Goal: Task Accomplishment & Management: Complete application form

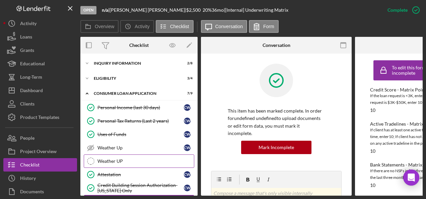
scroll to position [78, 0]
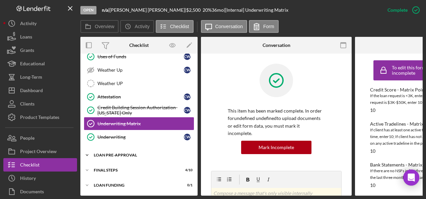
click at [114, 149] on div "Icon/Expander Loan Pre-Approval 1 / 2" at bounding box center [138, 154] width 117 height 13
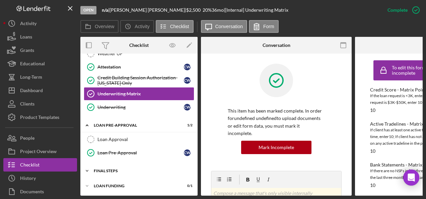
click at [111, 169] on div "FINAL STEPS" at bounding box center [142, 171] width 96 height 4
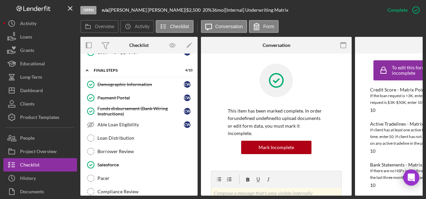
scroll to position [242, 0]
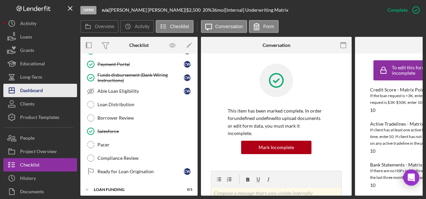
click at [32, 90] on div "Dashboard" at bounding box center [31, 91] width 23 height 15
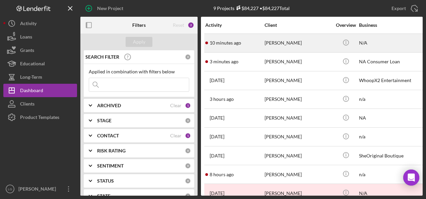
click at [261, 38] on div "10 minutes ago [PERSON_NAME]" at bounding box center [234, 43] width 59 height 18
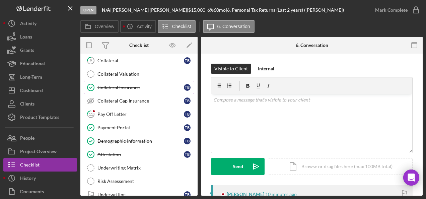
scroll to position [67, 0]
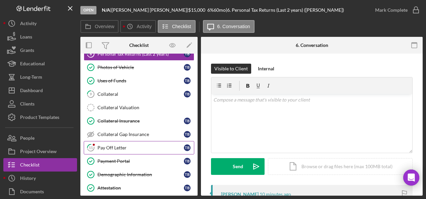
click at [103, 145] on div "Pay Off Letter" at bounding box center [141, 147] width 86 height 5
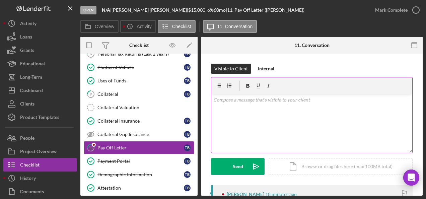
scroll to position [130, 0]
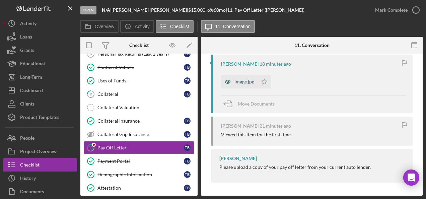
click at [241, 83] on div "image.jpg" at bounding box center [245, 81] width 20 height 5
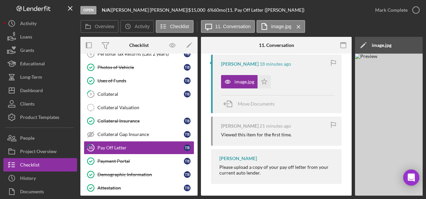
drag, startPoint x: 262, startPoint y: 196, endPoint x: 335, endPoint y: 196, distance: 72.4
click at [348, 196] on div "Open N/A | [PERSON_NAME] | $15,000 $15,000 6 % 60 mo | 11. Pay Off Letter ([PER…" at bounding box center [213, 99] width 426 height 199
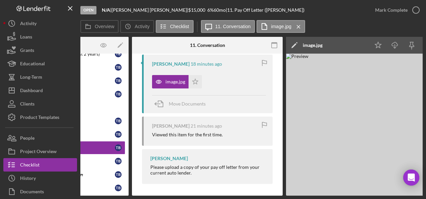
scroll to position [0, 133]
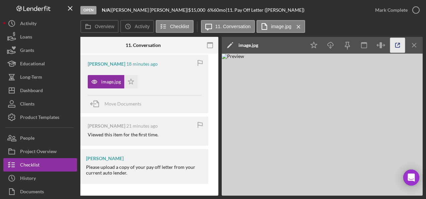
click at [393, 42] on icon "button" at bounding box center [397, 45] width 15 height 15
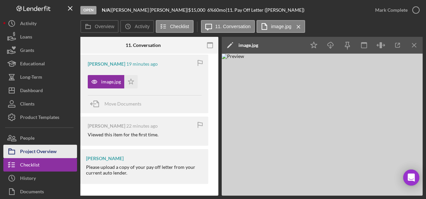
click at [39, 155] on div "Project Overview" at bounding box center [38, 152] width 37 height 15
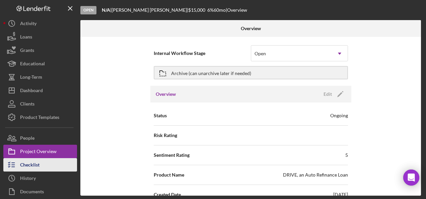
click at [29, 161] on div "Checklist" at bounding box center [29, 165] width 19 height 15
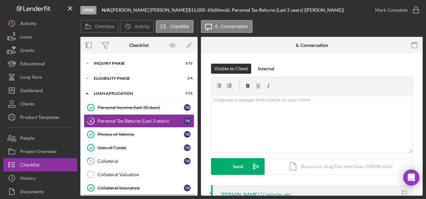
scroll to position [67, 0]
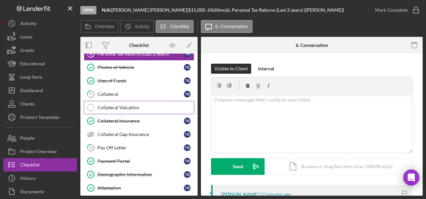
click at [130, 102] on link "Collateral Valuation Collateral Valuation" at bounding box center [139, 107] width 111 height 13
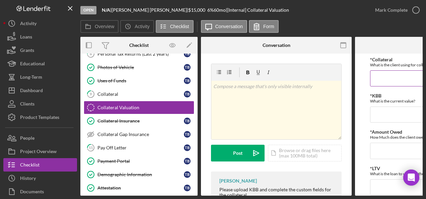
click at [379, 75] on input "*Collateral" at bounding box center [430, 78] width 121 height 16
click at [397, 113] on input "*KBB" at bounding box center [430, 115] width 121 height 16
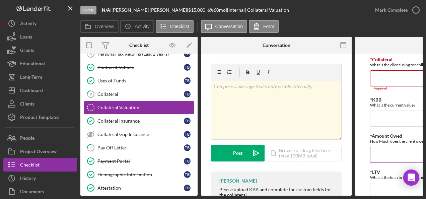
click at [379, 153] on input "*Amount Owed" at bounding box center [430, 155] width 121 height 16
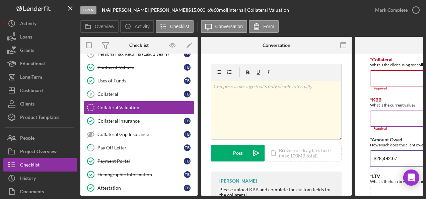
type input "$28,492.67"
click at [385, 123] on input "*KBB" at bounding box center [430, 119] width 121 height 16
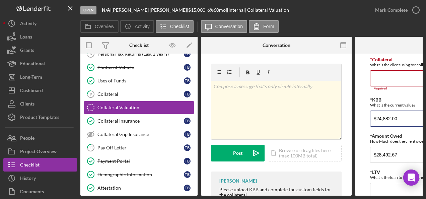
type input "$24,882.00"
click at [367, 76] on form "*Collateral What is the client using for collateral? Required *KBB What is the …" at bounding box center [430, 125] width 151 height 142
paste input "2024 Volkswagen Tiguan"
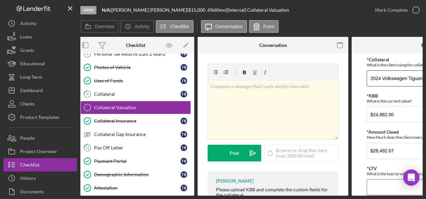
scroll to position [25, 0]
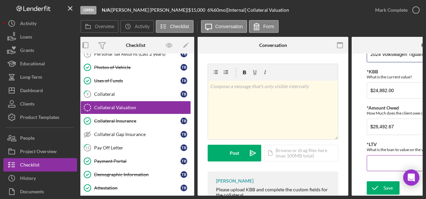
type input "2024 Volkswagen Tiguan"
click at [379, 164] on input "*LTV" at bounding box center [427, 163] width 121 height 16
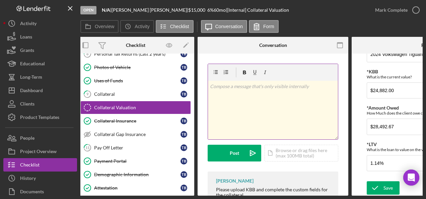
type input "1.14000%"
click at [252, 101] on div "v Color teal Color pink Remove color Add row above Add row below Add column bef…" at bounding box center [273, 110] width 130 height 59
click at [246, 86] on p "Difference $3619.67" at bounding box center [273, 86] width 126 height 7
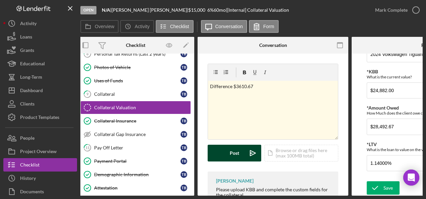
click at [237, 155] on div "Post" at bounding box center [234, 153] width 9 height 17
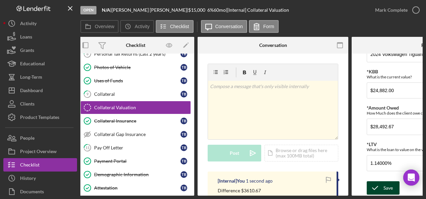
click at [388, 192] on div "Save Save" at bounding box center [427, 188] width 121 height 14
click at [376, 187] on icon "submit" at bounding box center [375, 188] width 17 height 17
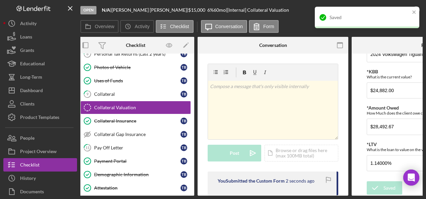
scroll to position [87, 0]
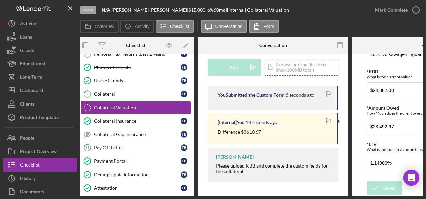
click at [291, 65] on div "Icon/Document Browse or drag files here (max 100MB total) Tap to choose files o…" at bounding box center [302, 67] width 74 height 17
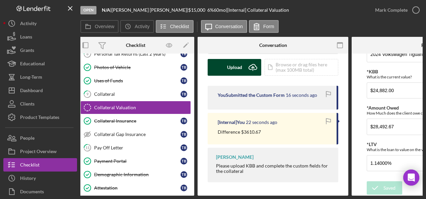
click at [233, 60] on div "Upload" at bounding box center [234, 67] width 15 height 17
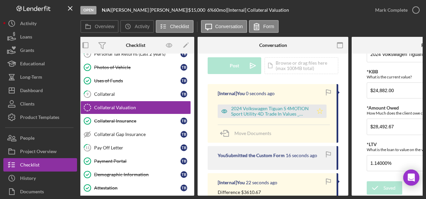
click at [322, 111] on icon "Icon/Star" at bounding box center [319, 111] width 13 height 13
click at [137, 145] on div "Pay Off Letter" at bounding box center [137, 147] width 86 height 5
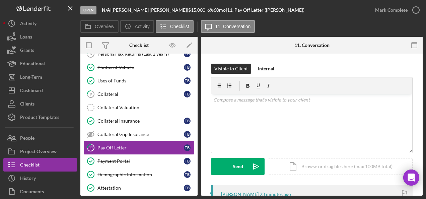
scroll to position [155, 0]
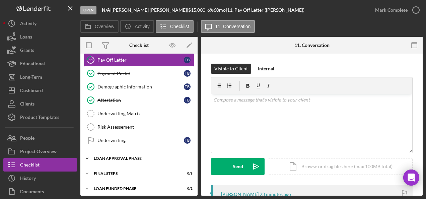
click at [95, 152] on div "Icon/Expander Loan Approval Phase 0 / 2" at bounding box center [138, 158] width 117 height 13
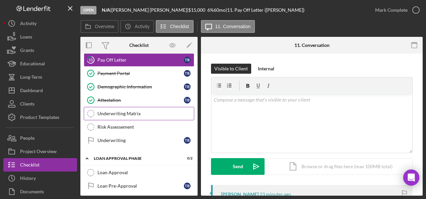
click at [138, 111] on div "Underwriting Matrix" at bounding box center [146, 113] width 97 height 5
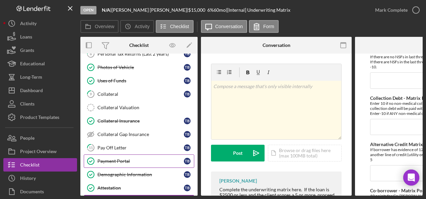
scroll to position [134, 0]
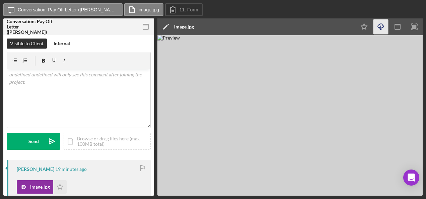
click at [382, 24] on icon "Icon/Download" at bounding box center [381, 26] width 15 height 15
